Goal: Find specific page/section: Find specific page/section

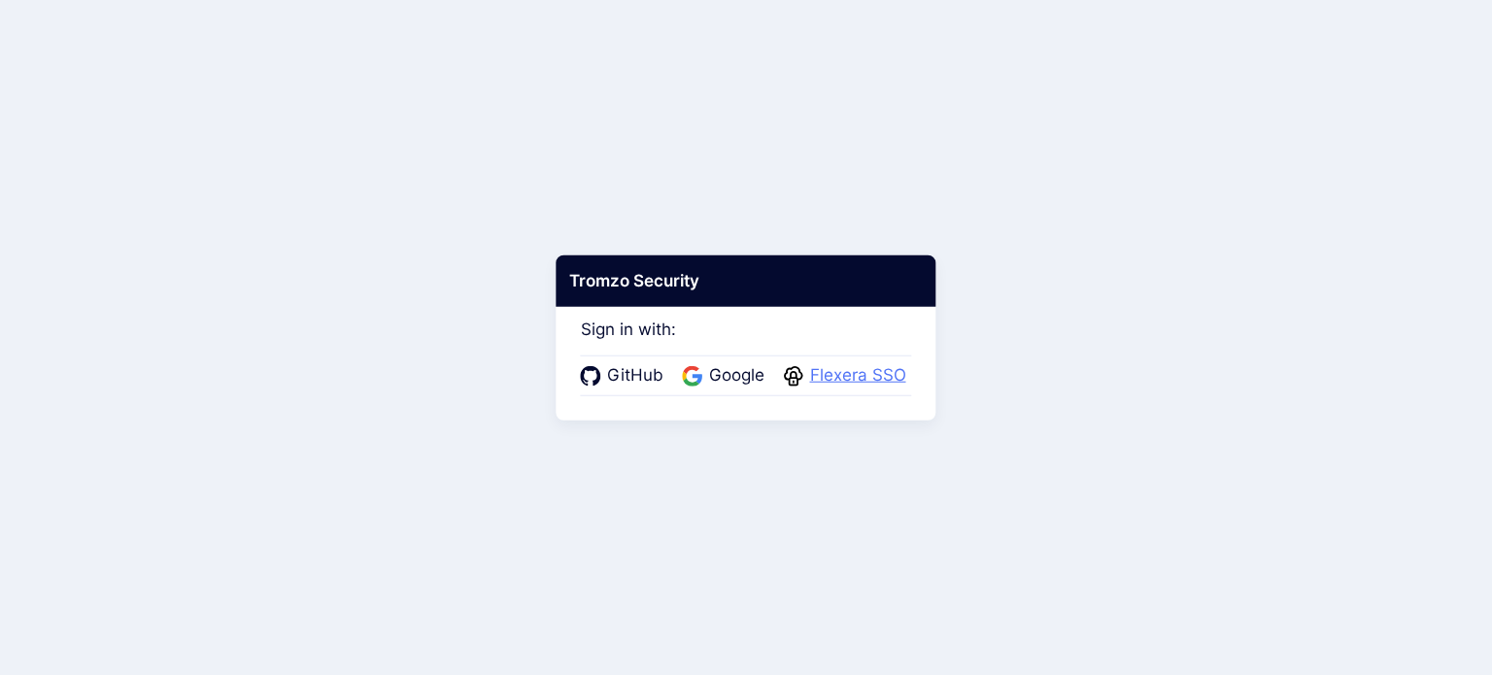
click at [841, 368] on span "Flexera SSO" at bounding box center [858, 375] width 108 height 25
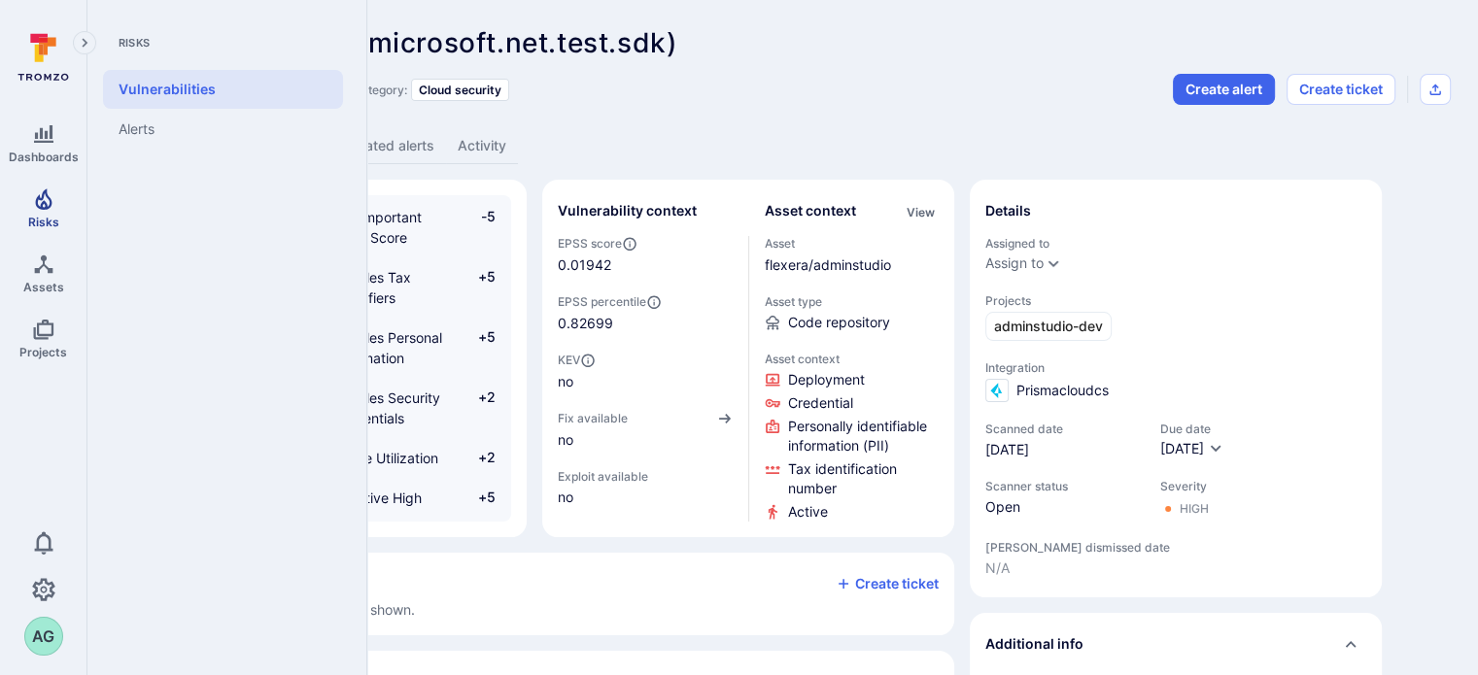
click at [39, 205] on icon "Risks" at bounding box center [43, 199] width 23 height 23
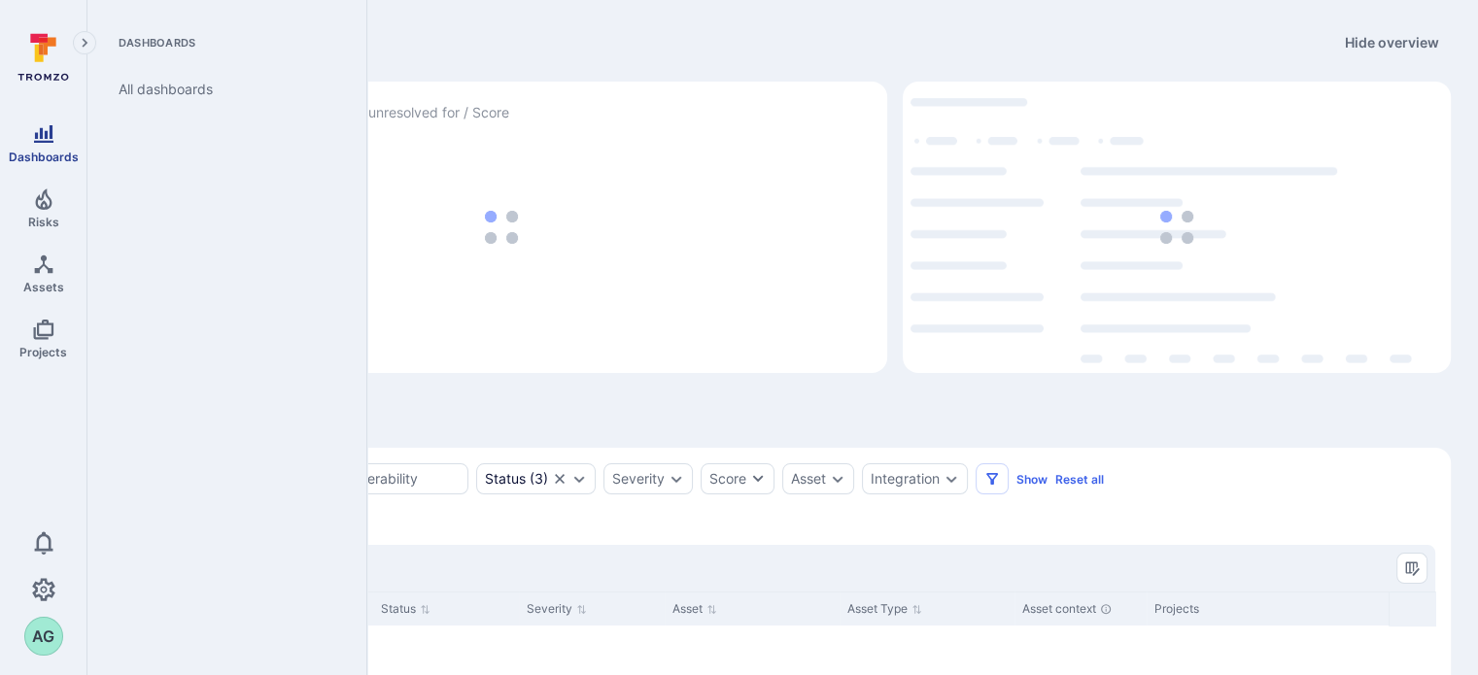
click at [39, 142] on icon "Dashboards" at bounding box center [43, 133] width 19 height 17
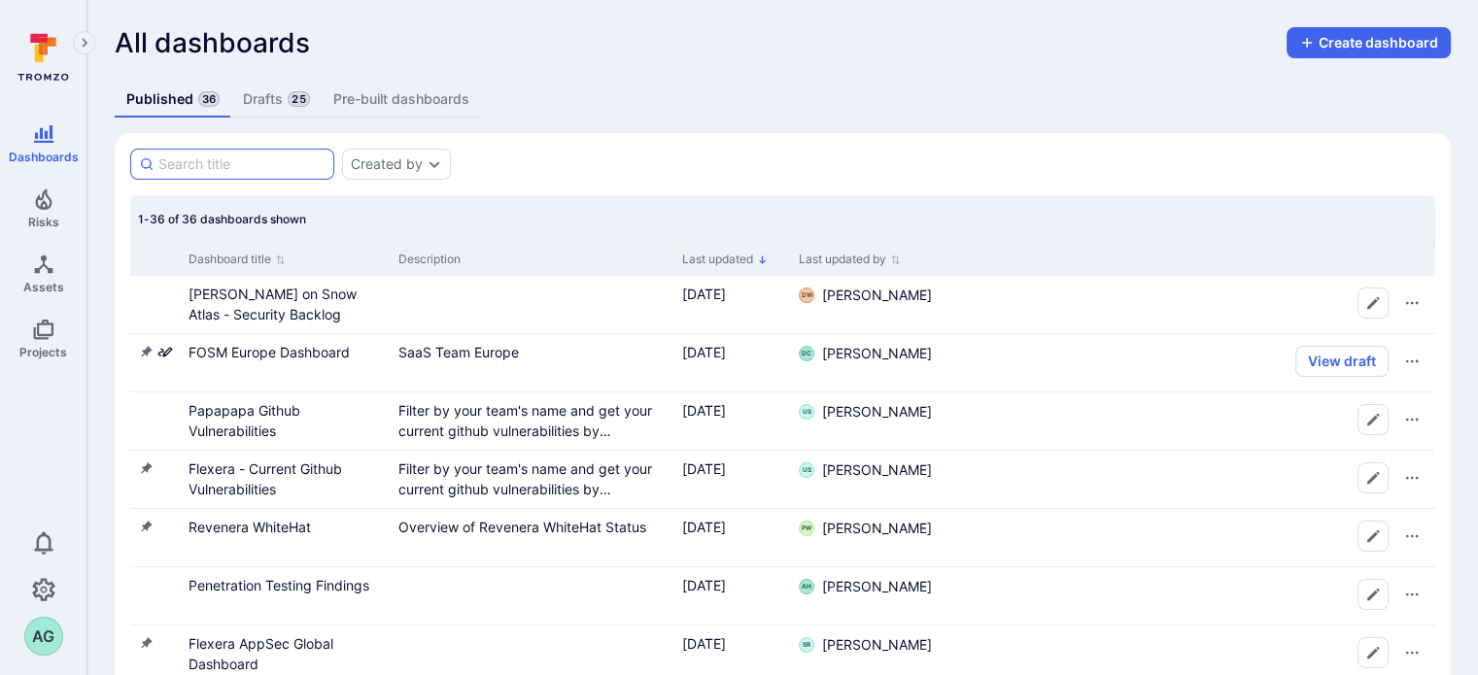
click at [233, 170] on input at bounding box center [241, 163] width 167 height 19
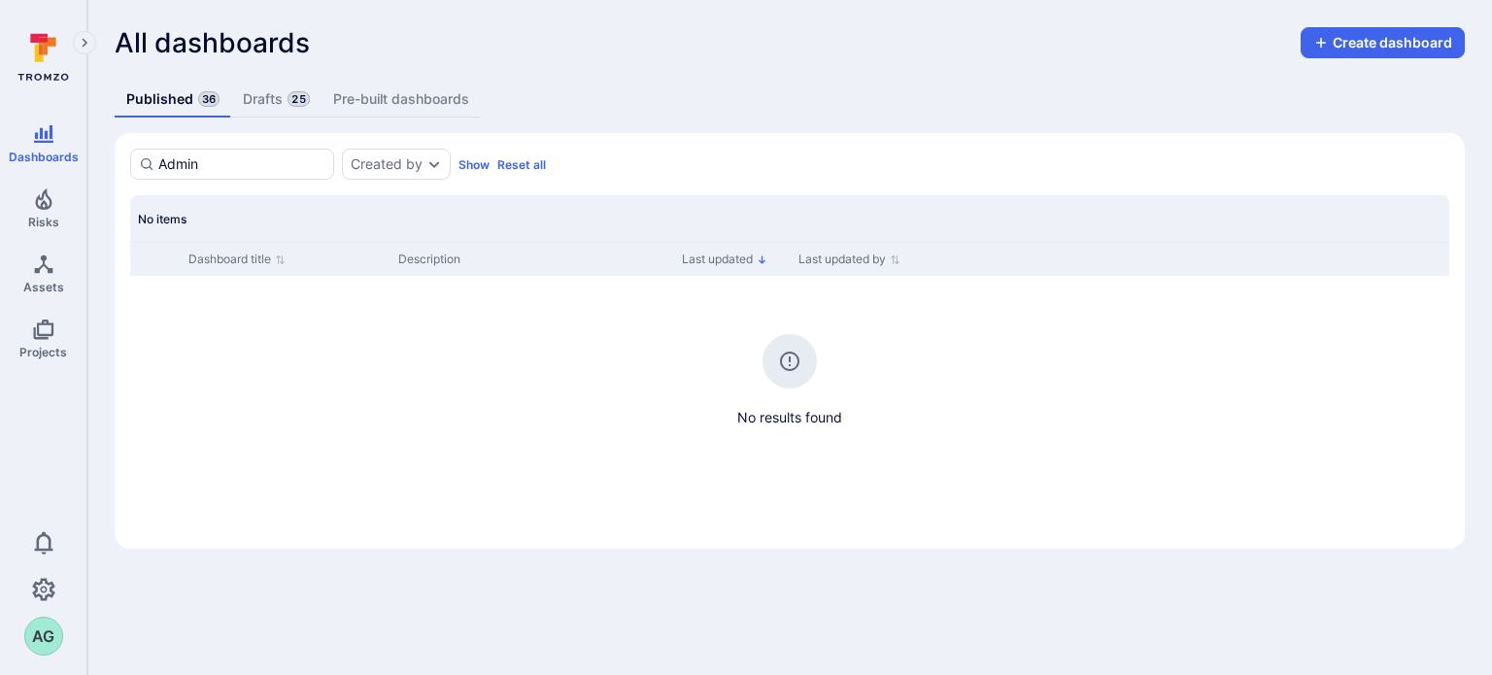
type input "Admin"
click at [52, 335] on icon "Projects" at bounding box center [43, 330] width 20 height 20
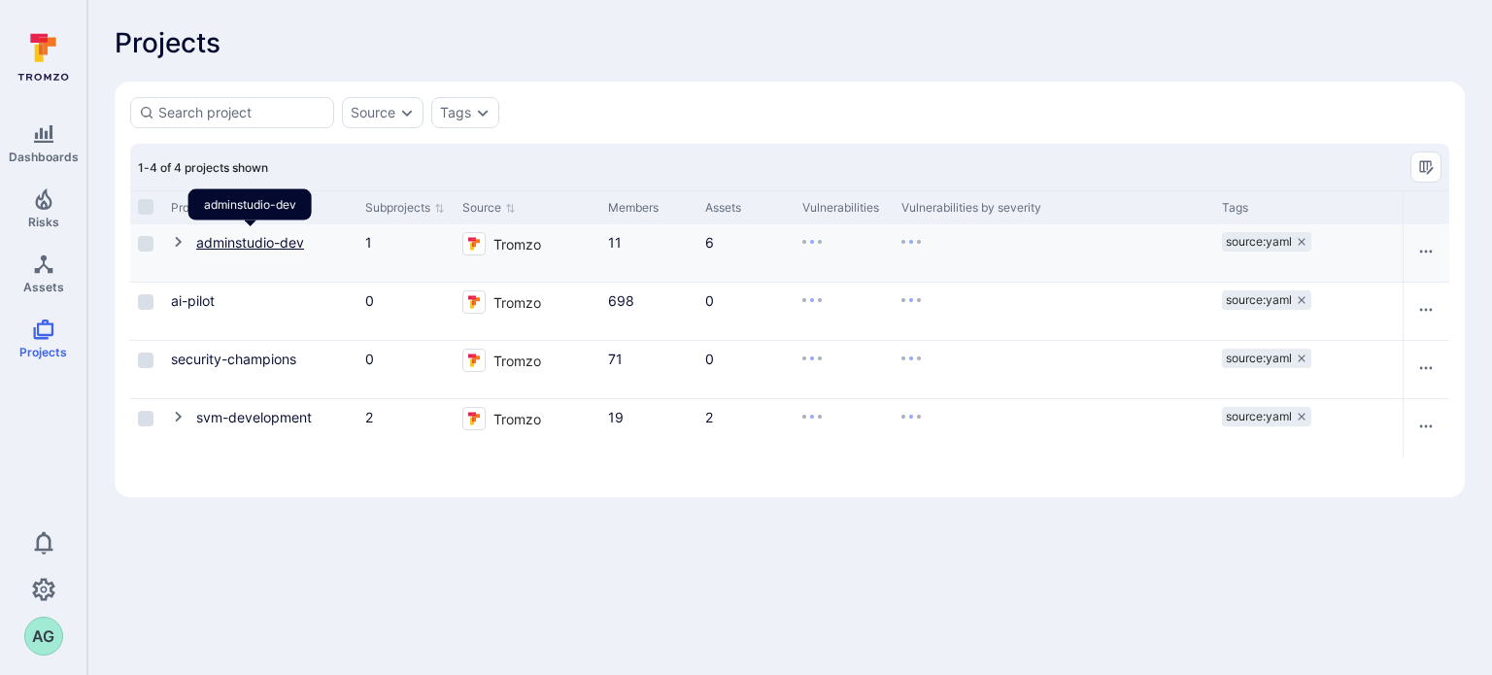
click at [271, 239] on link "adminstudio-dev" at bounding box center [250, 242] width 108 height 17
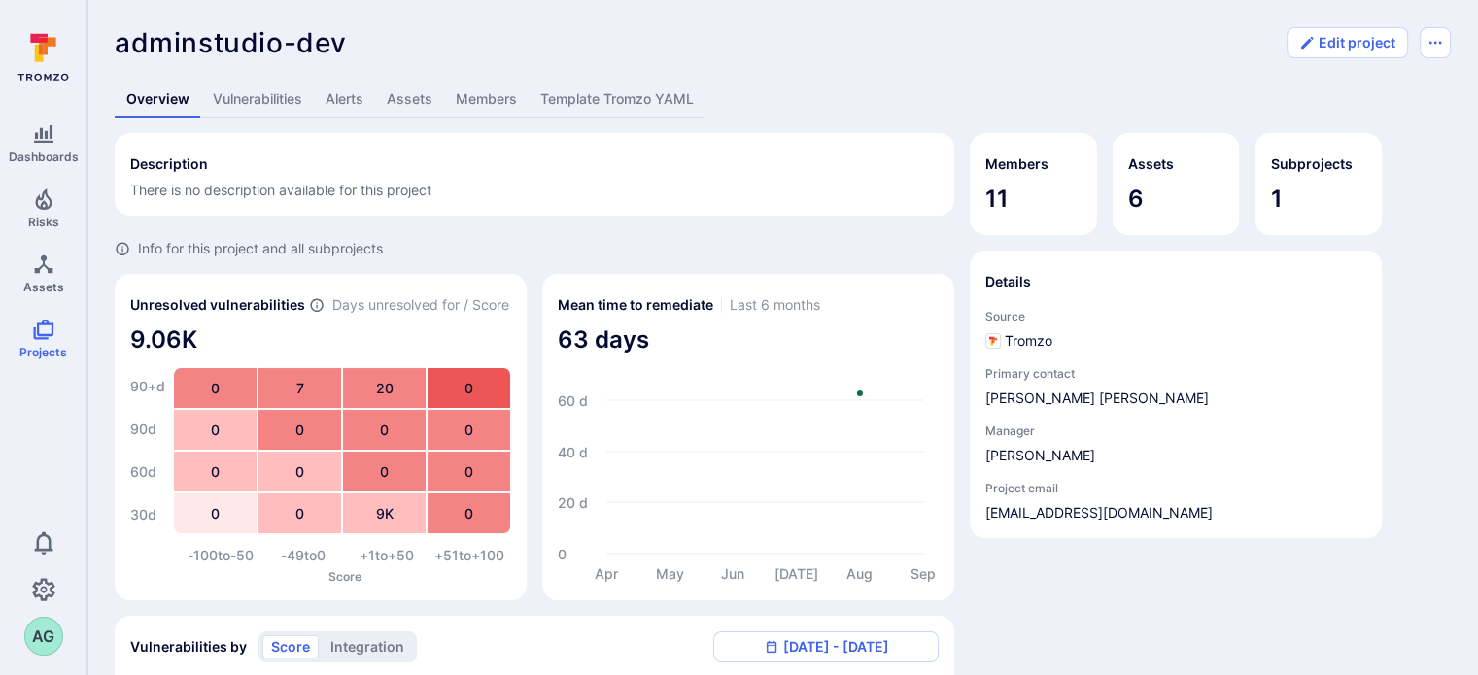
click at [229, 93] on link "Vulnerabilities" at bounding box center [257, 100] width 113 height 36
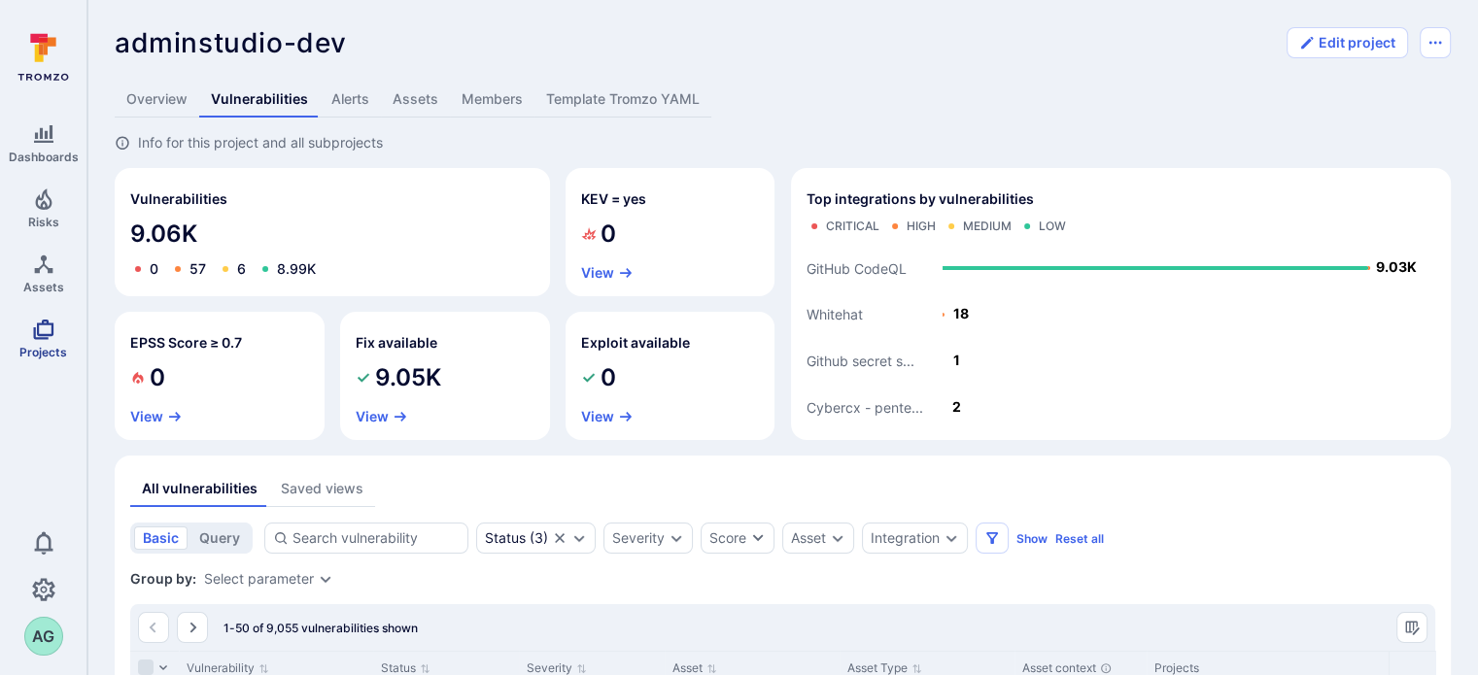
click at [39, 340] on icon "Projects" at bounding box center [43, 329] width 23 height 23
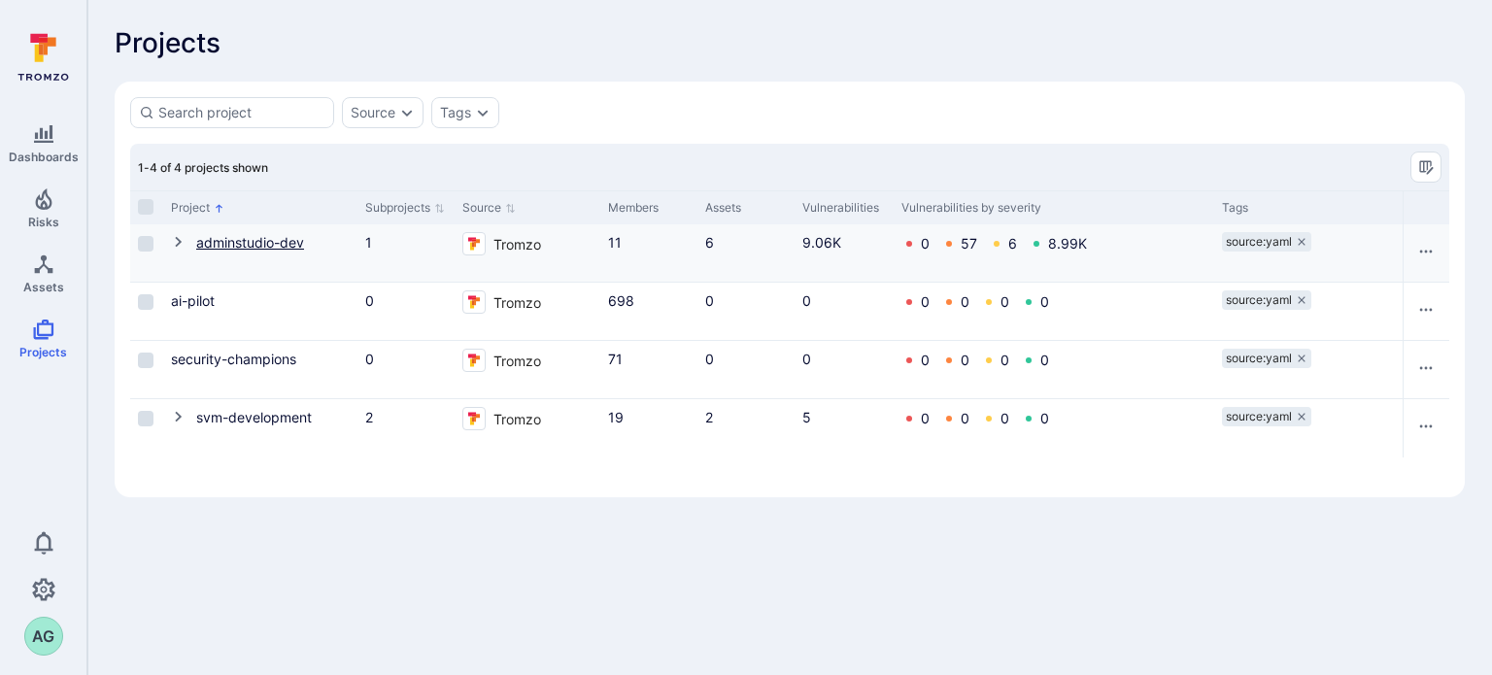
click at [219, 236] on link "adminstudio-dev" at bounding box center [250, 242] width 108 height 17
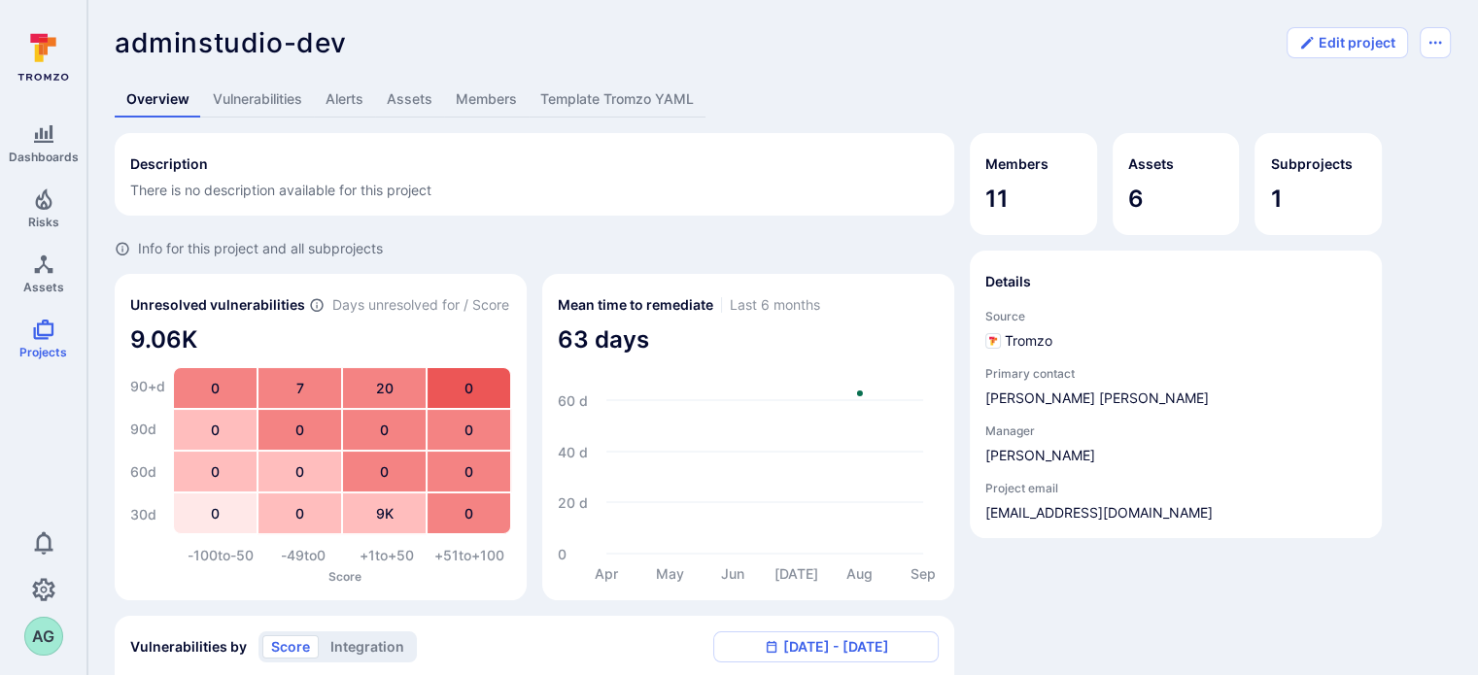
click at [256, 91] on link "Vulnerabilities" at bounding box center [257, 100] width 113 height 36
